Goal: Obtain resource: Download file/media

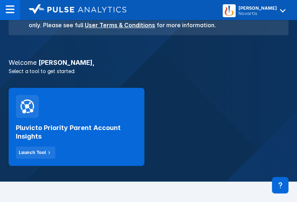
scroll to position [103, 0]
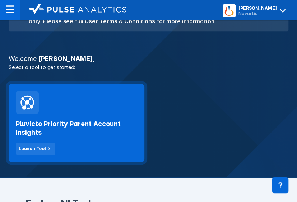
click at [86, 150] on div "Pluvicto Priority Parent Account Insights Launch Tool" at bounding box center [76, 134] width 121 height 41
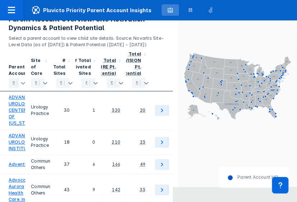
click at [20, 105] on body "Pluvicto Priority Parent Account Insights RLT Parent Account Overview Area-Spec…" at bounding box center [148, 86] width 297 height 202
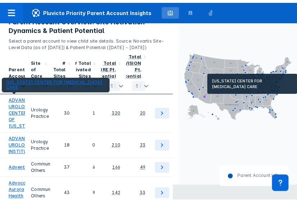
scroll to position [151, 0]
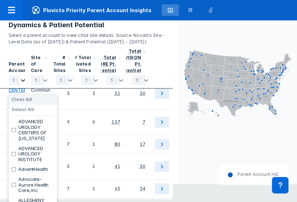
click at [24, 81] on icon at bounding box center [22, 80] width 7 height 7
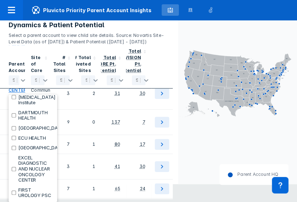
scroll to position [741, 0]
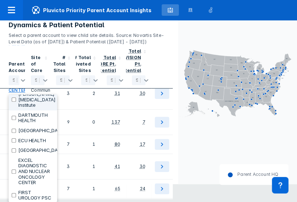
click at [14, 111] on div "[PERSON_NAME] [MEDICAL_DATA] Institute" at bounding box center [33, 99] width 48 height 21
checkbox input "true"
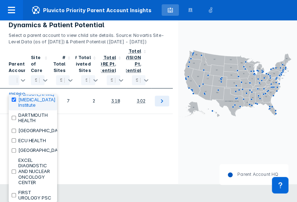
scroll to position [0, 0]
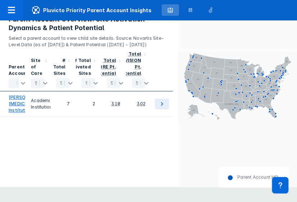
click at [138, 142] on div "Parent Account 1 selected Site of Care Select... # Total Sites Select... # Tota…" at bounding box center [89, 125] width 178 height 154
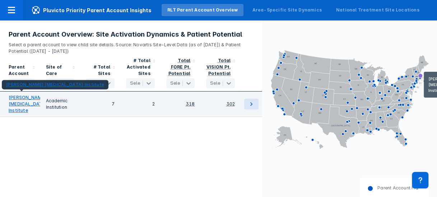
click at [17, 113] on link "[PERSON_NAME] [MEDICAL_DATA] Institute" at bounding box center [28, 103] width 39 height 19
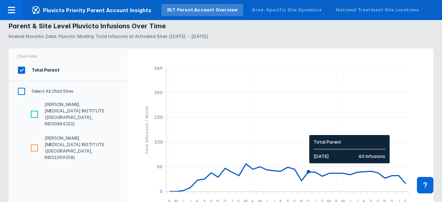
scroll to position [817, 0]
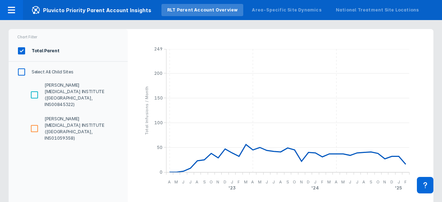
click at [36, 89] on input "[PERSON_NAME] [MEDICAL_DATA] INSTITUTE ([GEOGRAPHIC_DATA], INS00845322)" at bounding box center [34, 95] width 12 height 12
checkbox input "true"
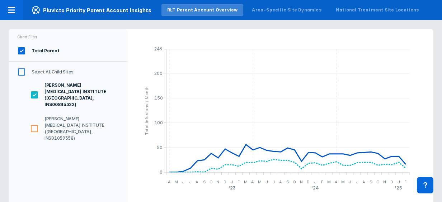
click at [22, 66] on input "Select All Child Sites" at bounding box center [21, 72] width 12 height 12
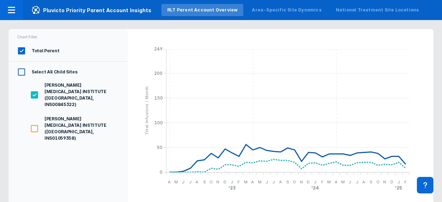
checkbox input "true"
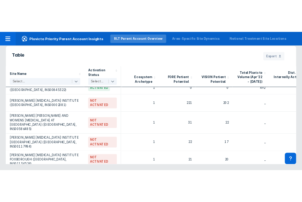
scroll to position [0, 52]
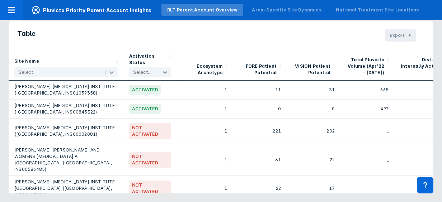
click at [302, 32] on span "Export" at bounding box center [397, 35] width 15 height 6
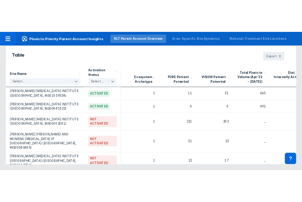
scroll to position [725, 0]
